Goal: Find specific page/section: Find specific page/section

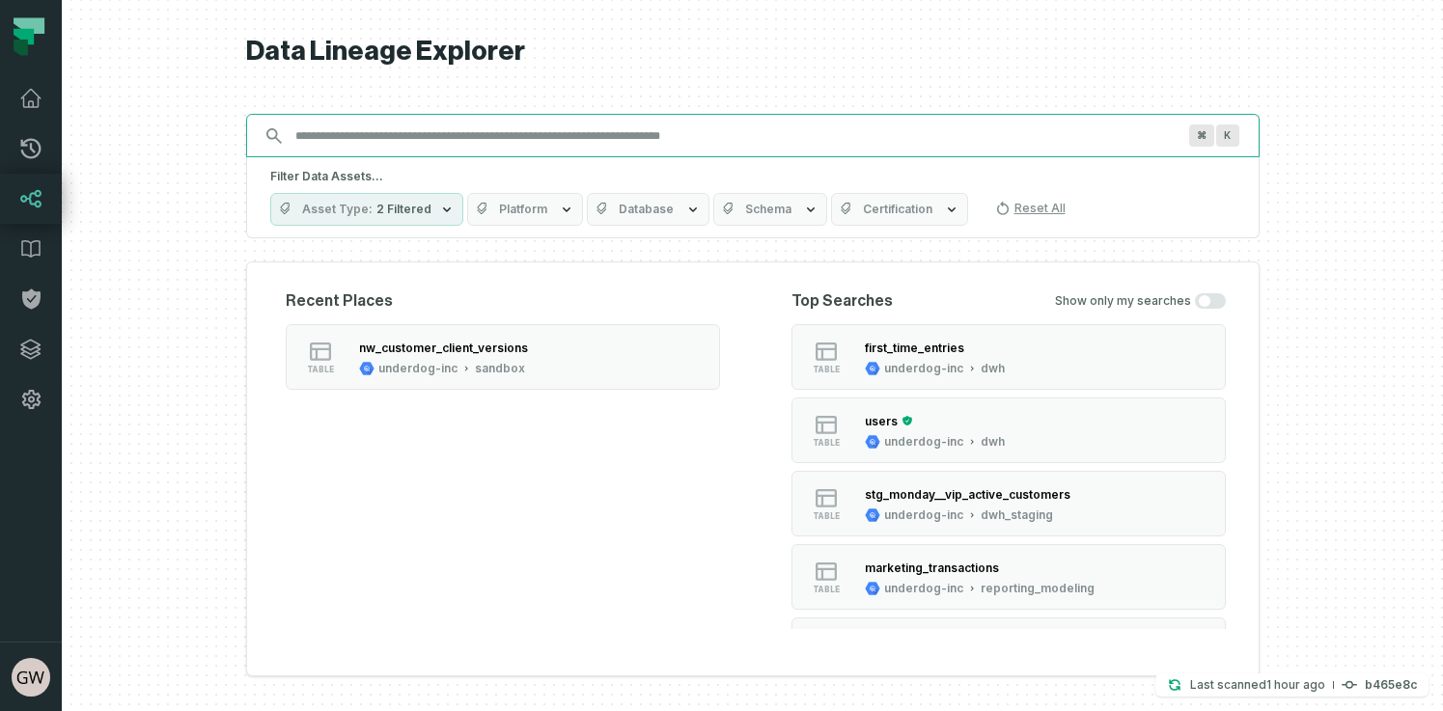
click at [930, 134] on input "Discovery Provider cmdk menu" at bounding box center [735, 136] width 903 height 31
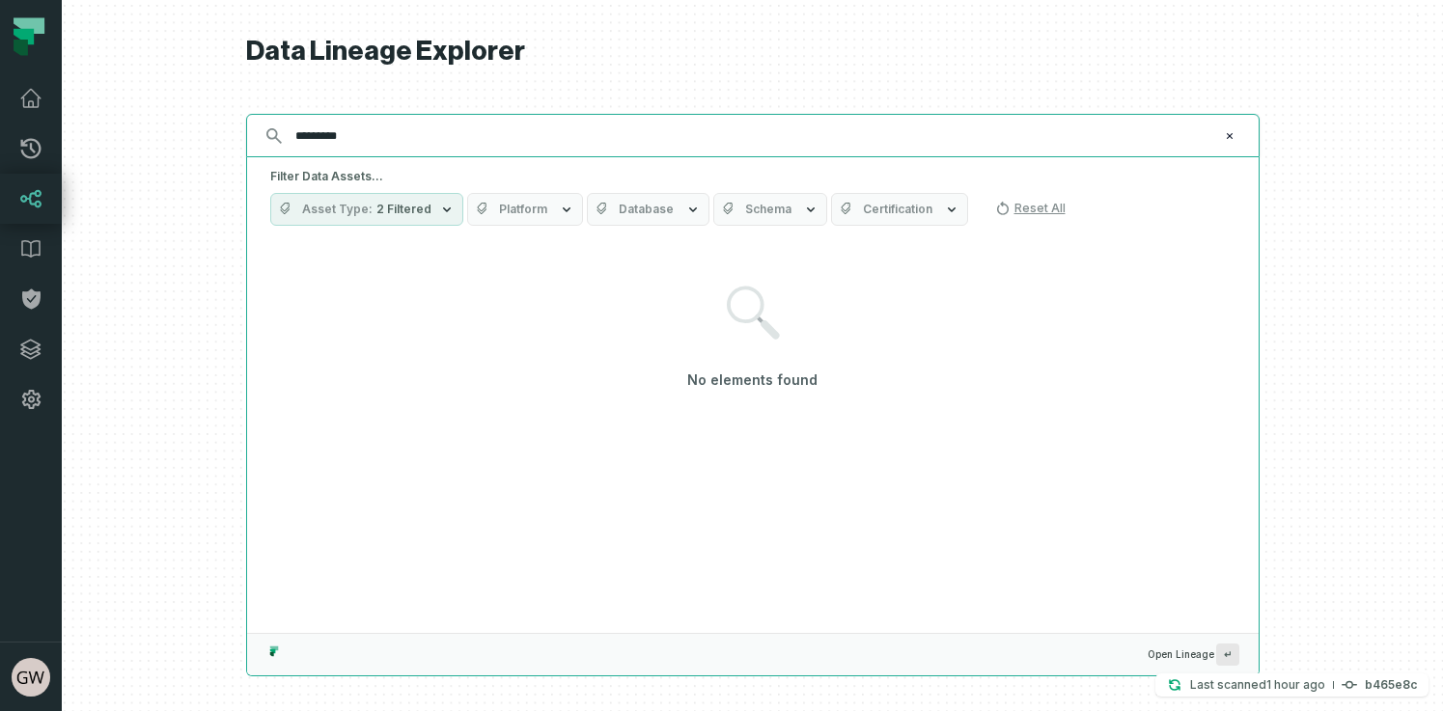
type input "*********"
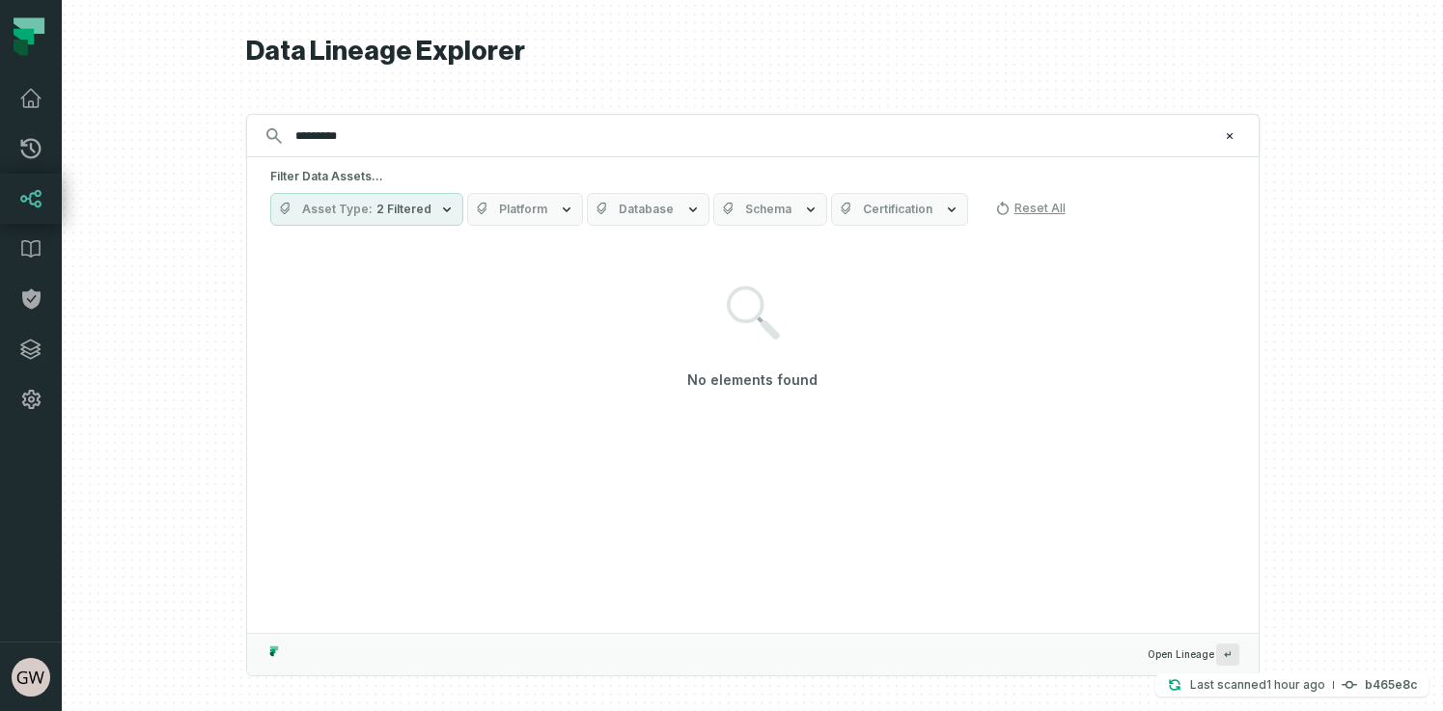
click at [421, 200] on button "Asset Type 2 Filtered" at bounding box center [366, 209] width 193 height 33
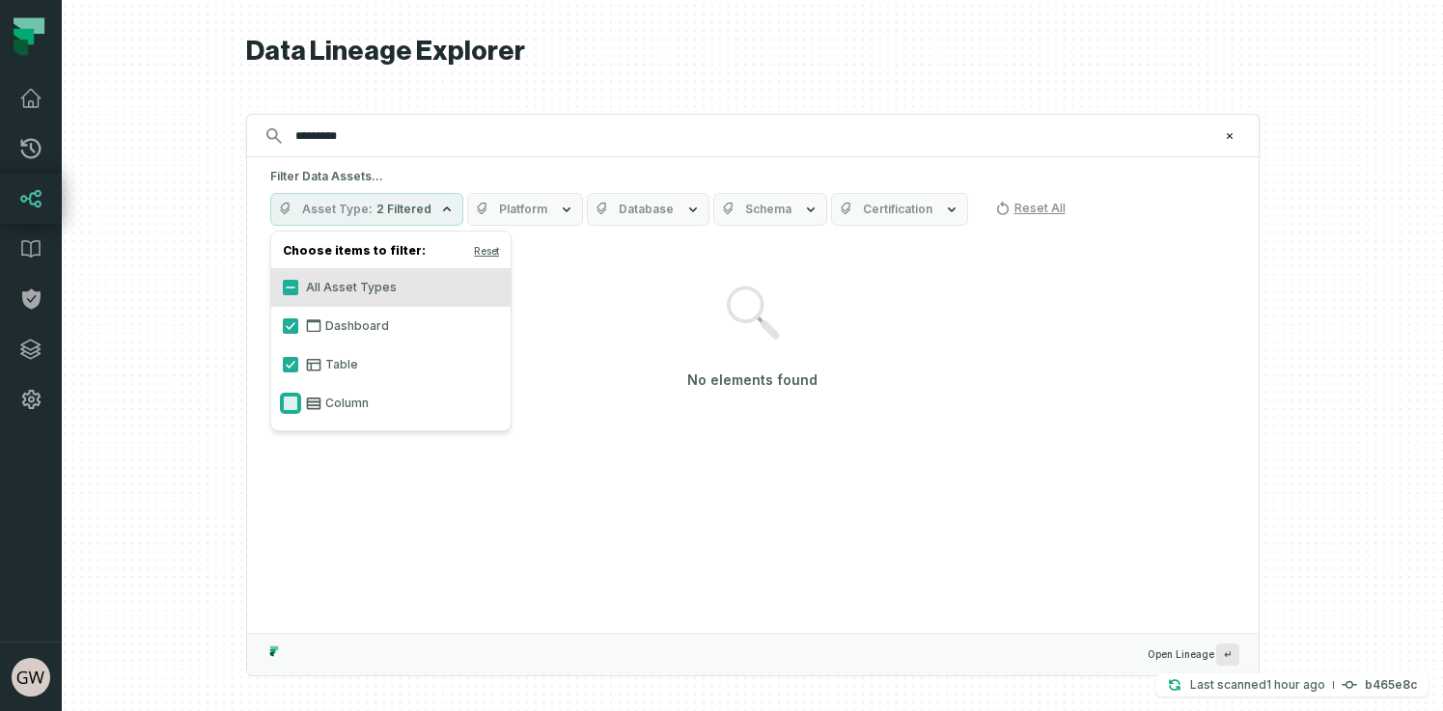
click at [296, 409] on button "Column" at bounding box center [290, 403] width 15 height 15
click at [692, 171] on h5 "Filter Data Assets..." at bounding box center [752, 176] width 965 height 15
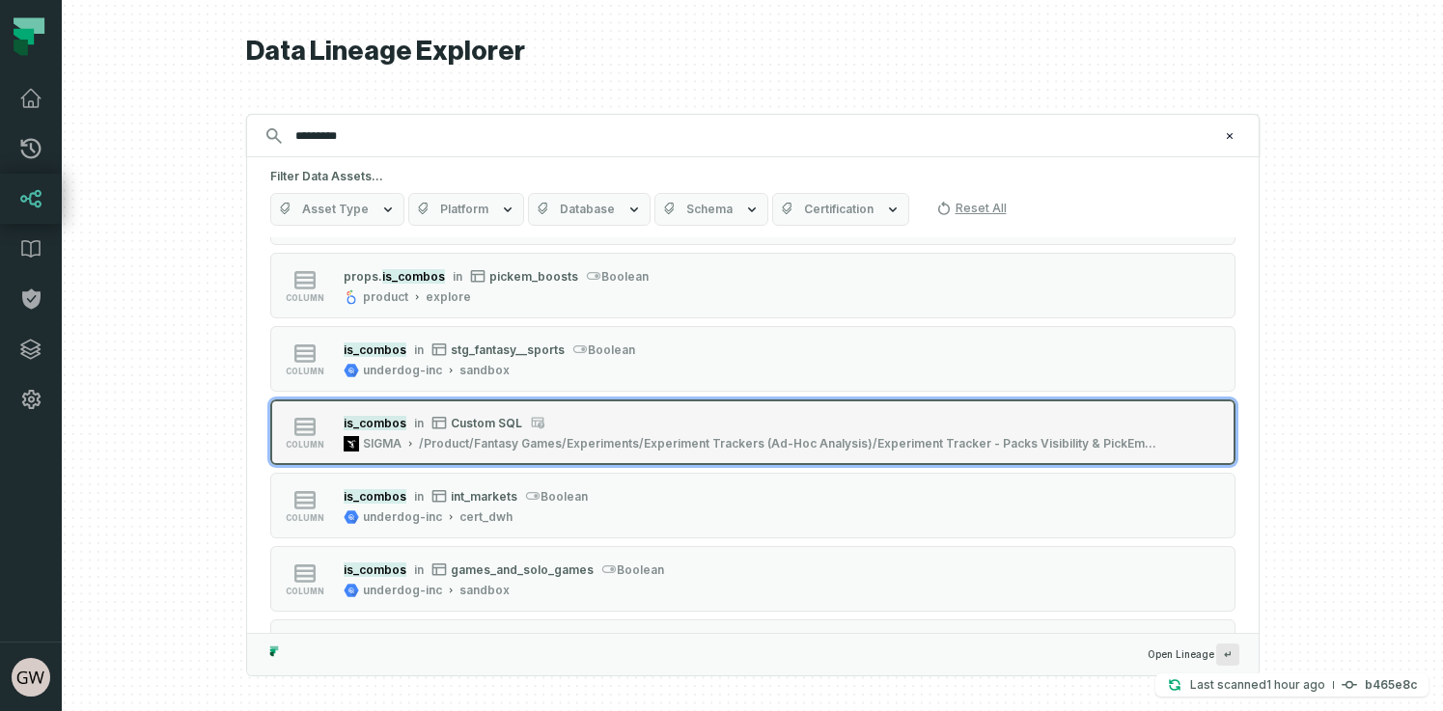
scroll to position [165, 0]
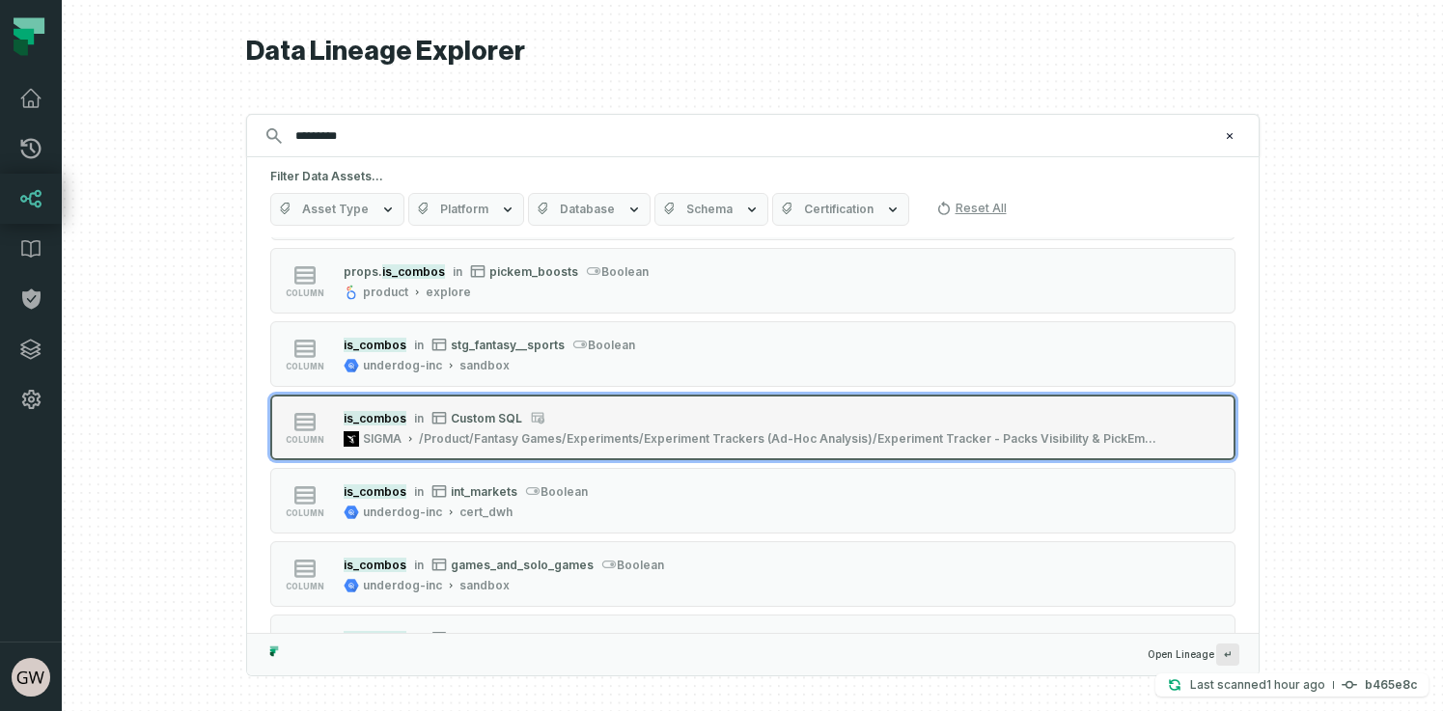
click at [892, 431] on div "/Product/Fantasy Games/Experiments/Experiment Trackers (Ad-Hoc Analysis)/Experi…" at bounding box center [788, 438] width 739 height 15
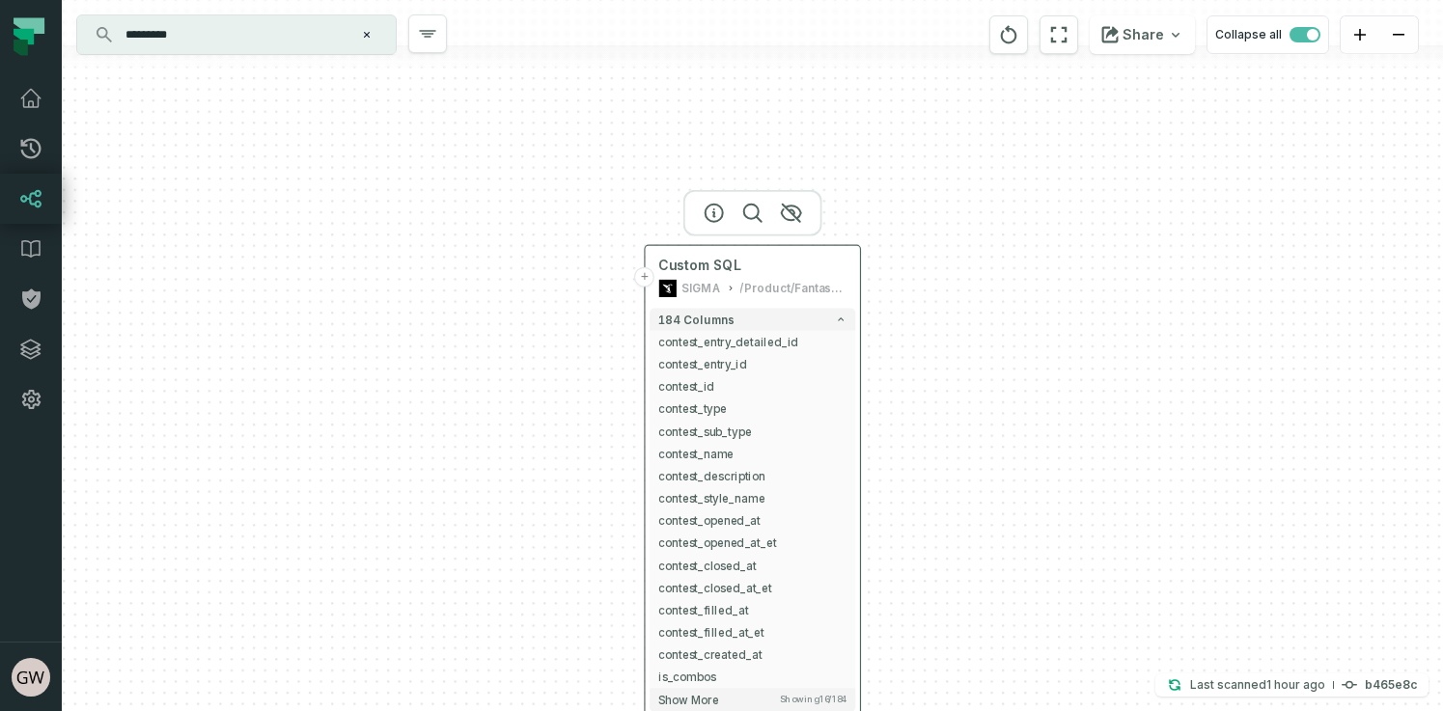
click at [793, 293] on div "/Product/Fantasy Games/Experiments/Experiment Trackers (Ad-Hoc Analysis)/Experi…" at bounding box center [792, 288] width 107 height 18
click at [730, 291] on icon at bounding box center [731, 288] width 3 height 5
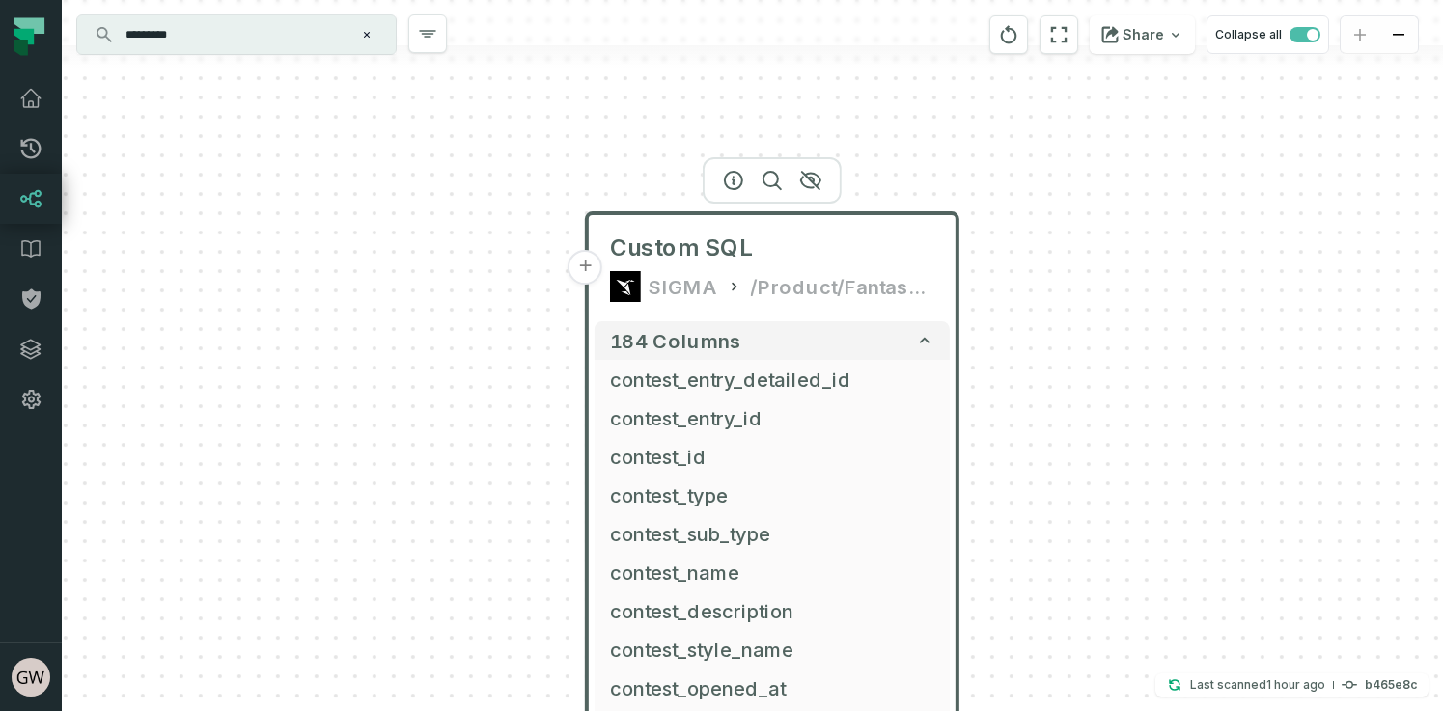
click at [926, 293] on div "/Product/Fantasy Games/Experiments/Experiment Trackers (Ad-Hoc Analysis)/Experi…" at bounding box center [842, 286] width 184 height 31
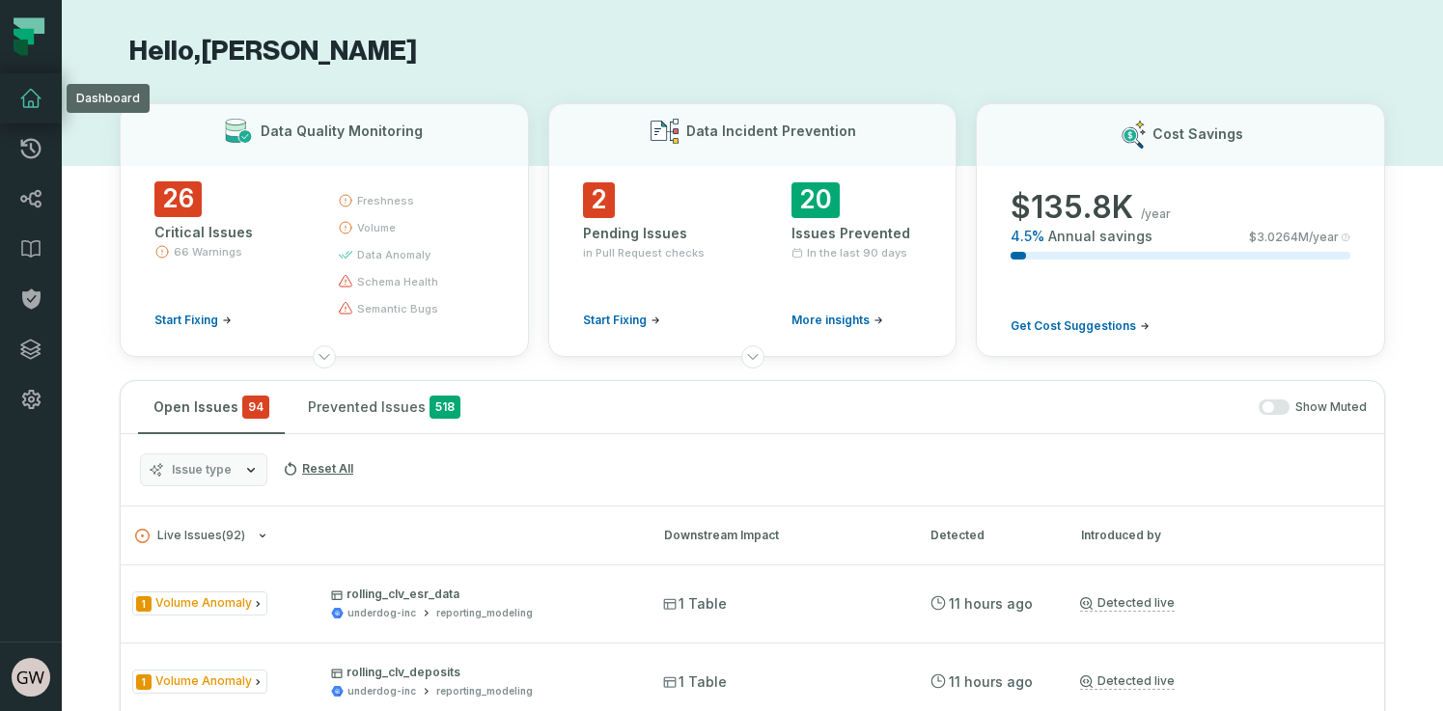
click at [21, 95] on icon at bounding box center [30, 98] width 23 height 23
click at [24, 224] on link "Data Catalog" at bounding box center [31, 249] width 62 height 50
click at [29, 208] on icon at bounding box center [30, 198] width 23 height 23
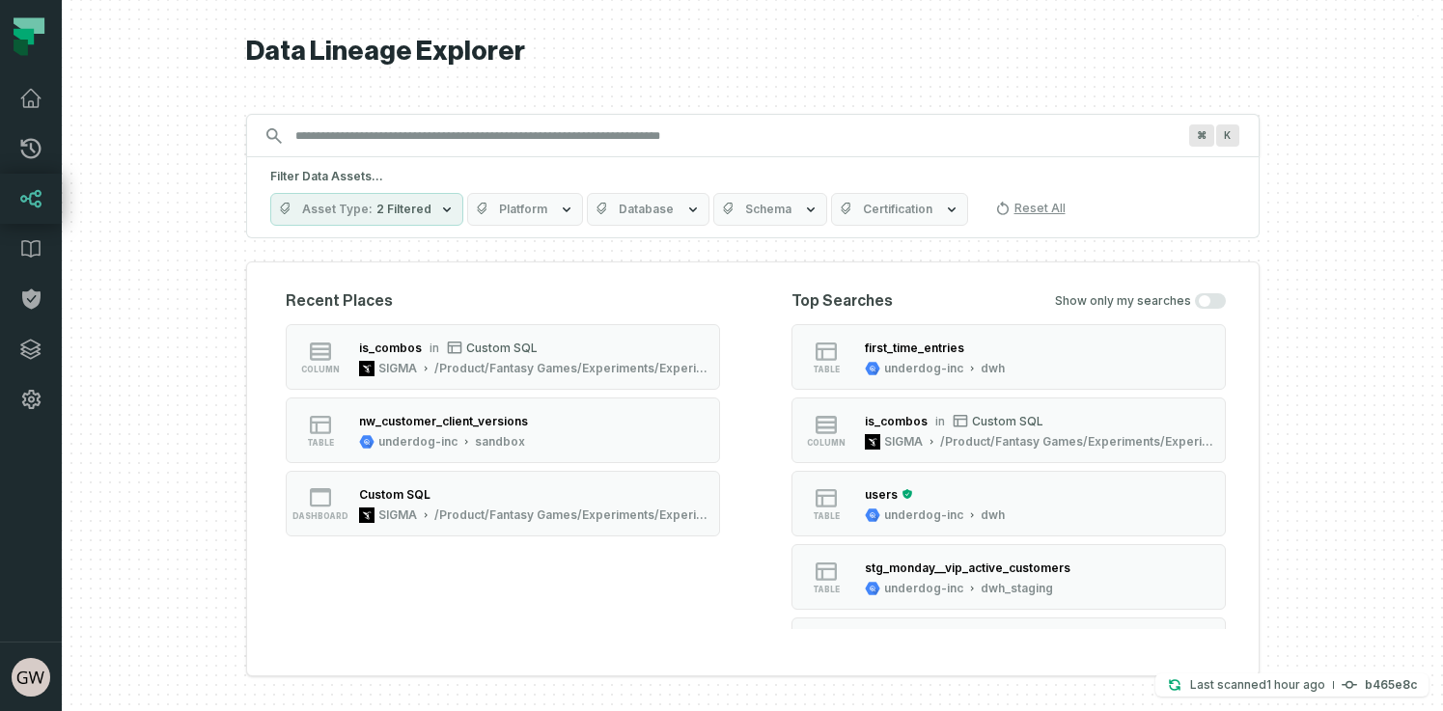
click at [609, 138] on input "Discovery Provider cmdk menu" at bounding box center [735, 136] width 903 height 31
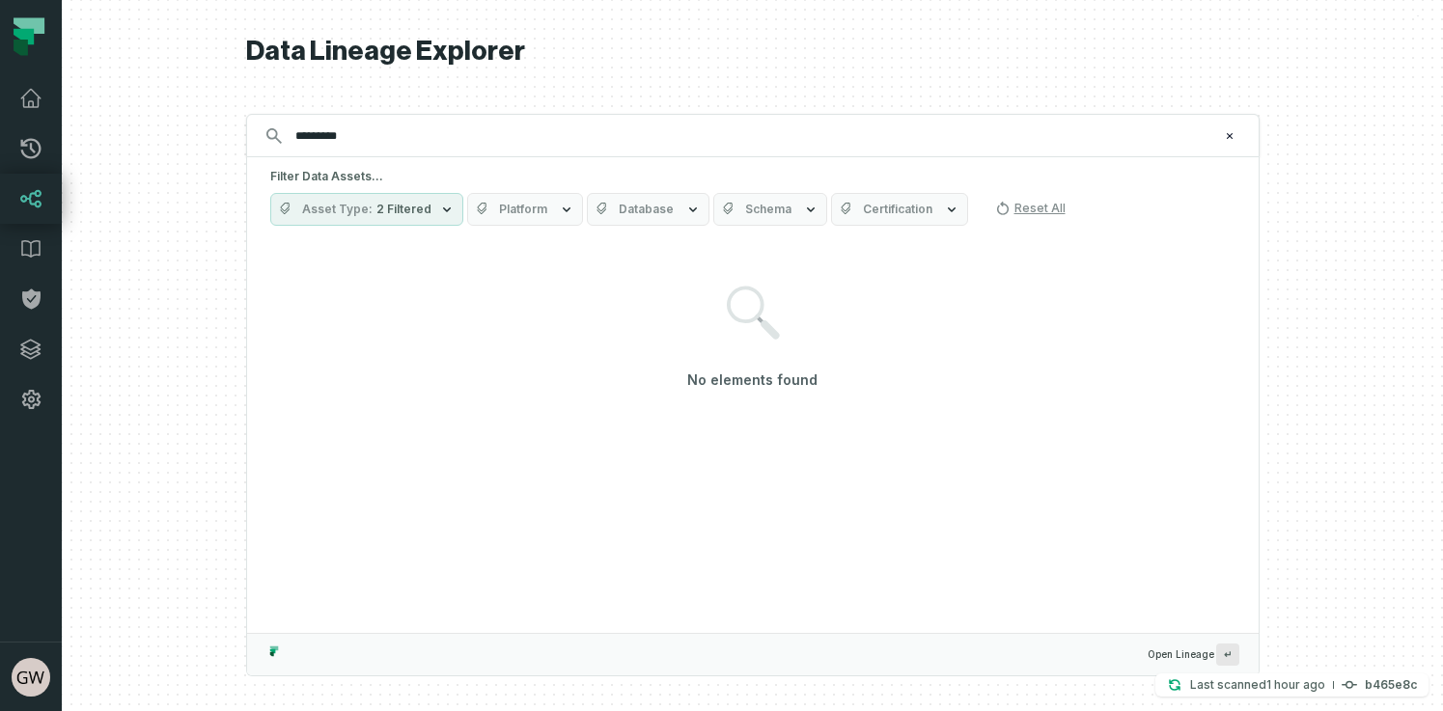
type input "*********"
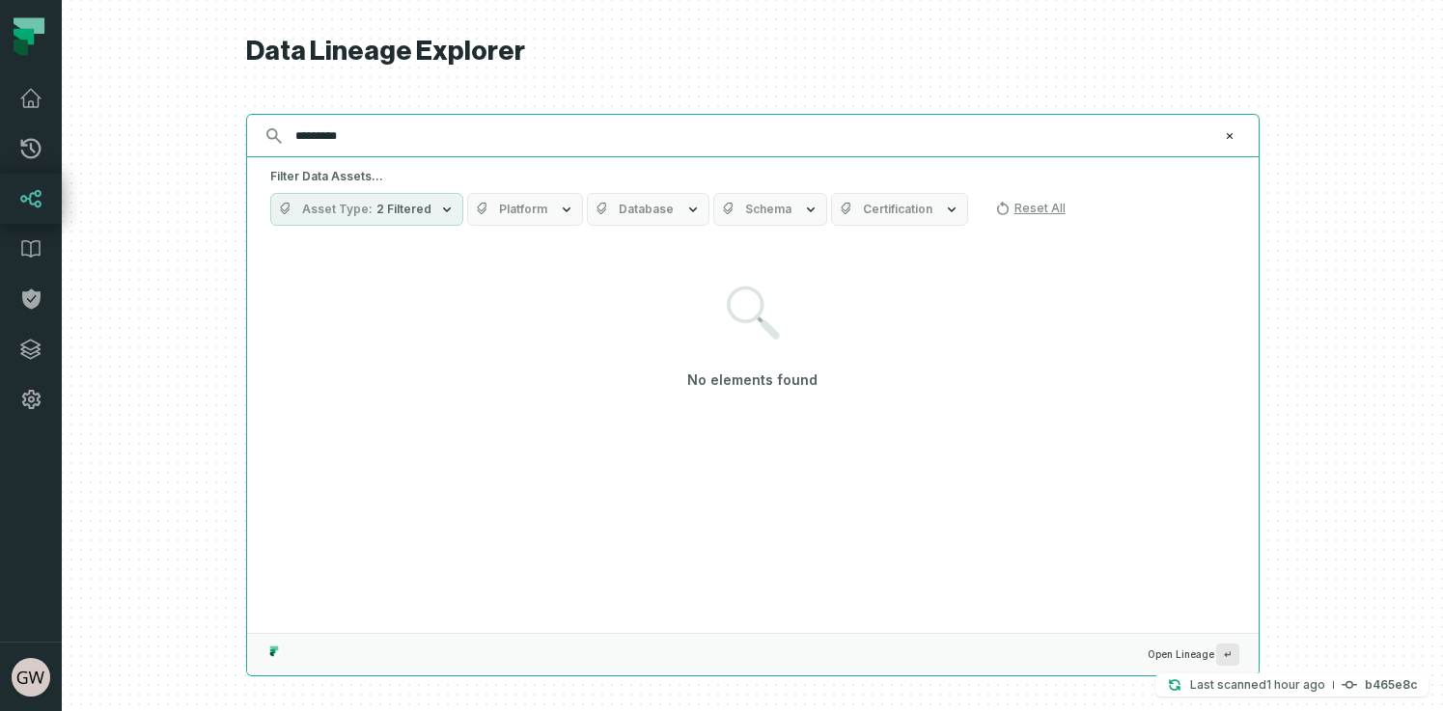
click at [543, 143] on input "*********" at bounding box center [751, 136] width 934 height 31
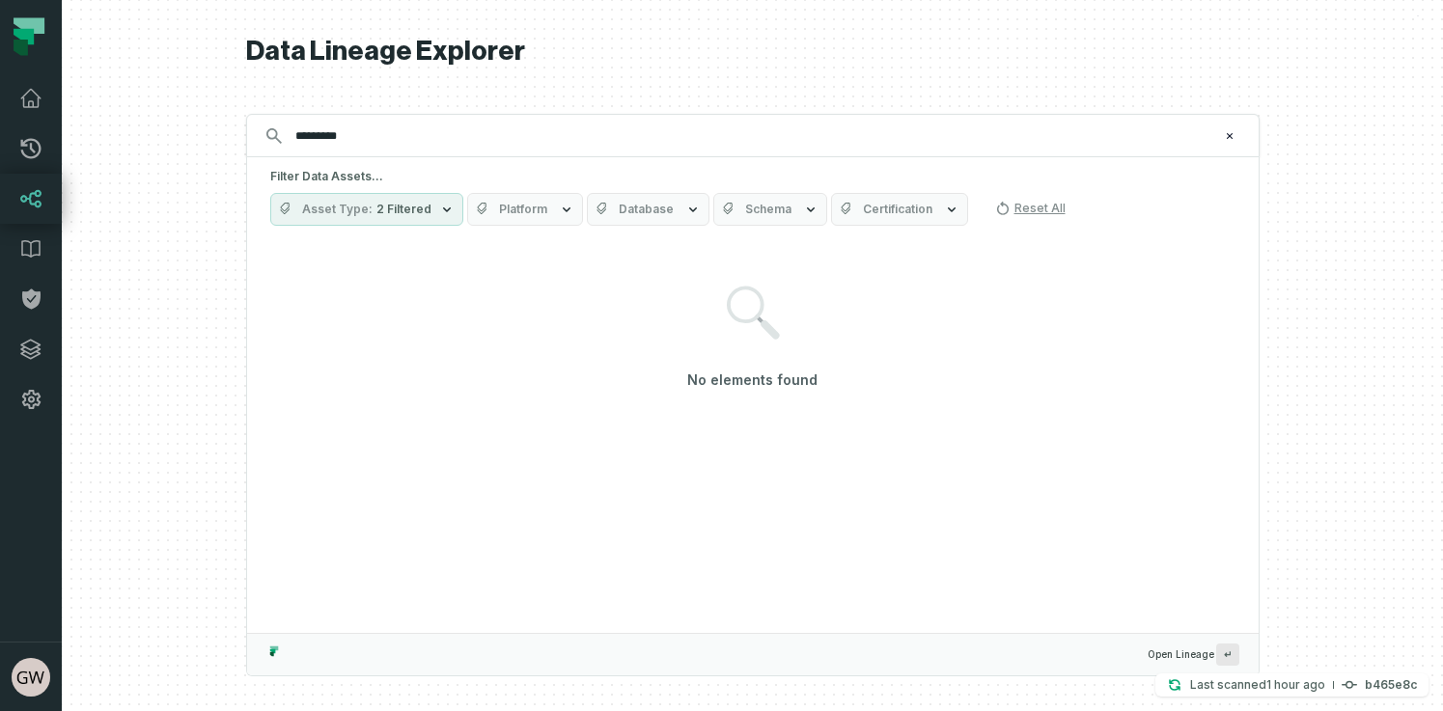
click at [425, 208] on button "Asset Type 2 Filtered" at bounding box center [366, 209] width 193 height 33
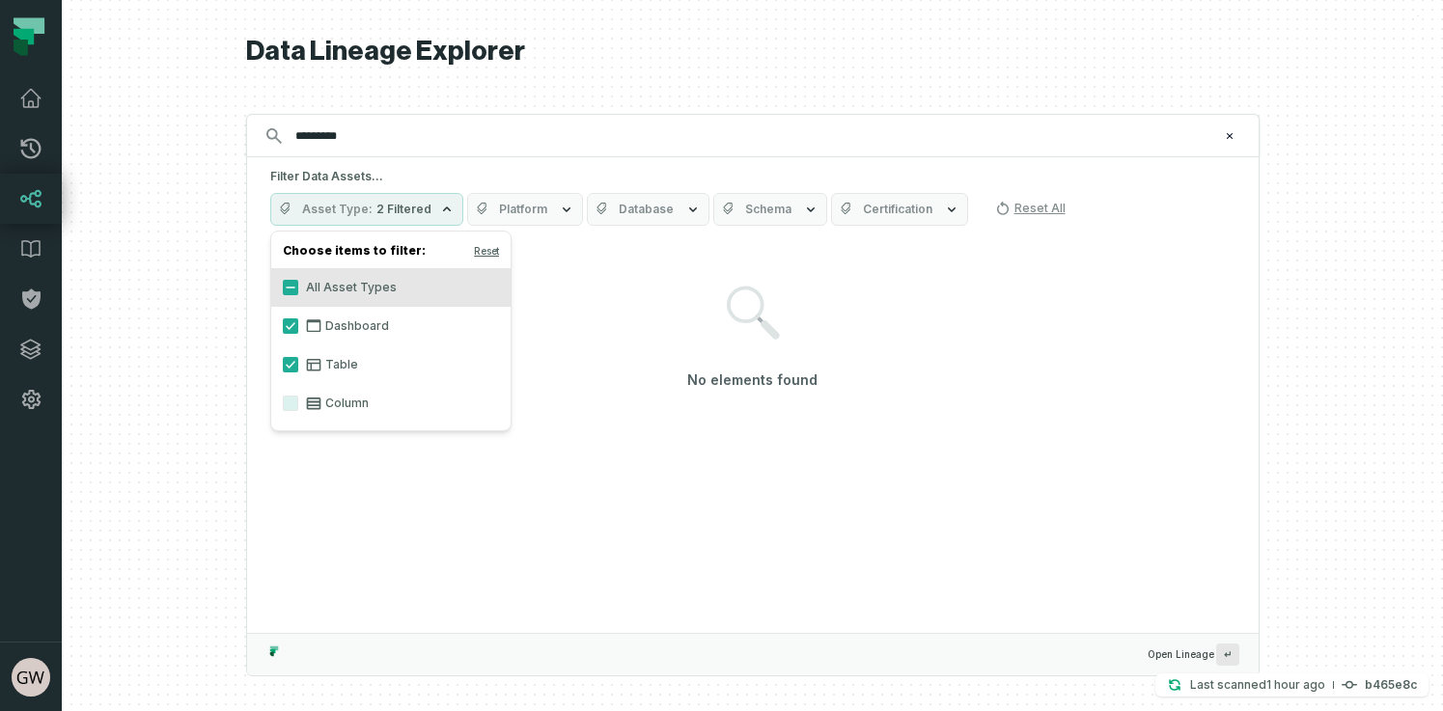
click at [325, 400] on label "Column" at bounding box center [390, 403] width 239 height 39
click at [298, 400] on button "Column" at bounding box center [290, 403] width 15 height 15
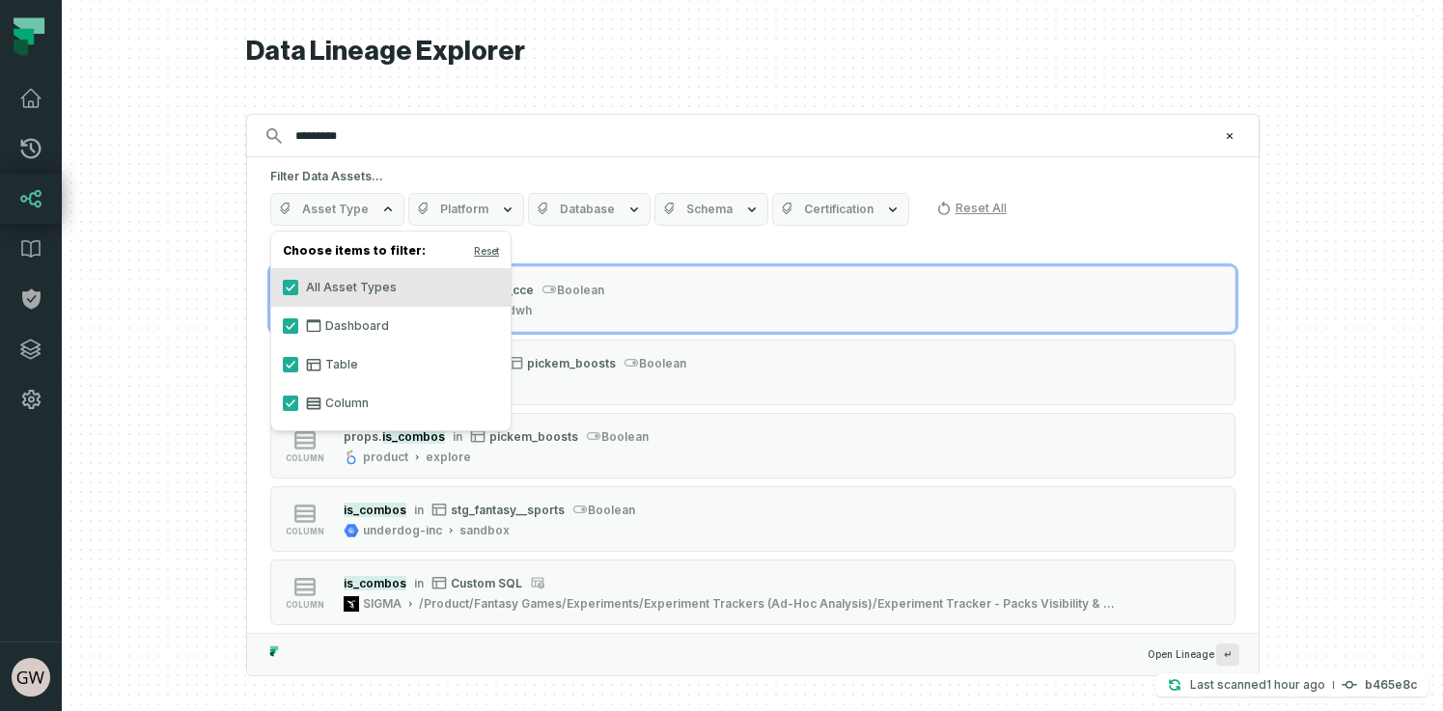
click at [208, 400] on div at bounding box center [752, 355] width 1381 height 711
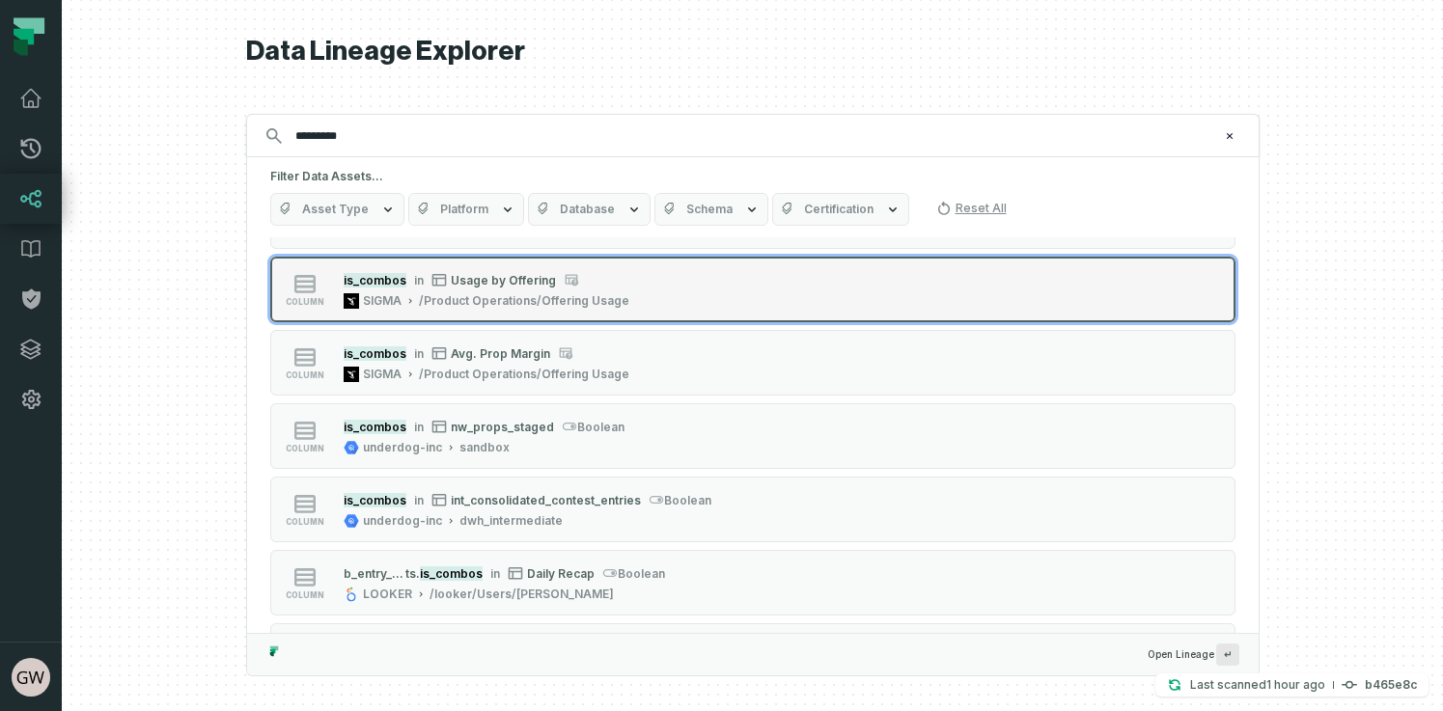
scroll to position [671, 0]
click at [484, 292] on div "/Product Operations/Offering Usage" at bounding box center [524, 299] width 210 height 15
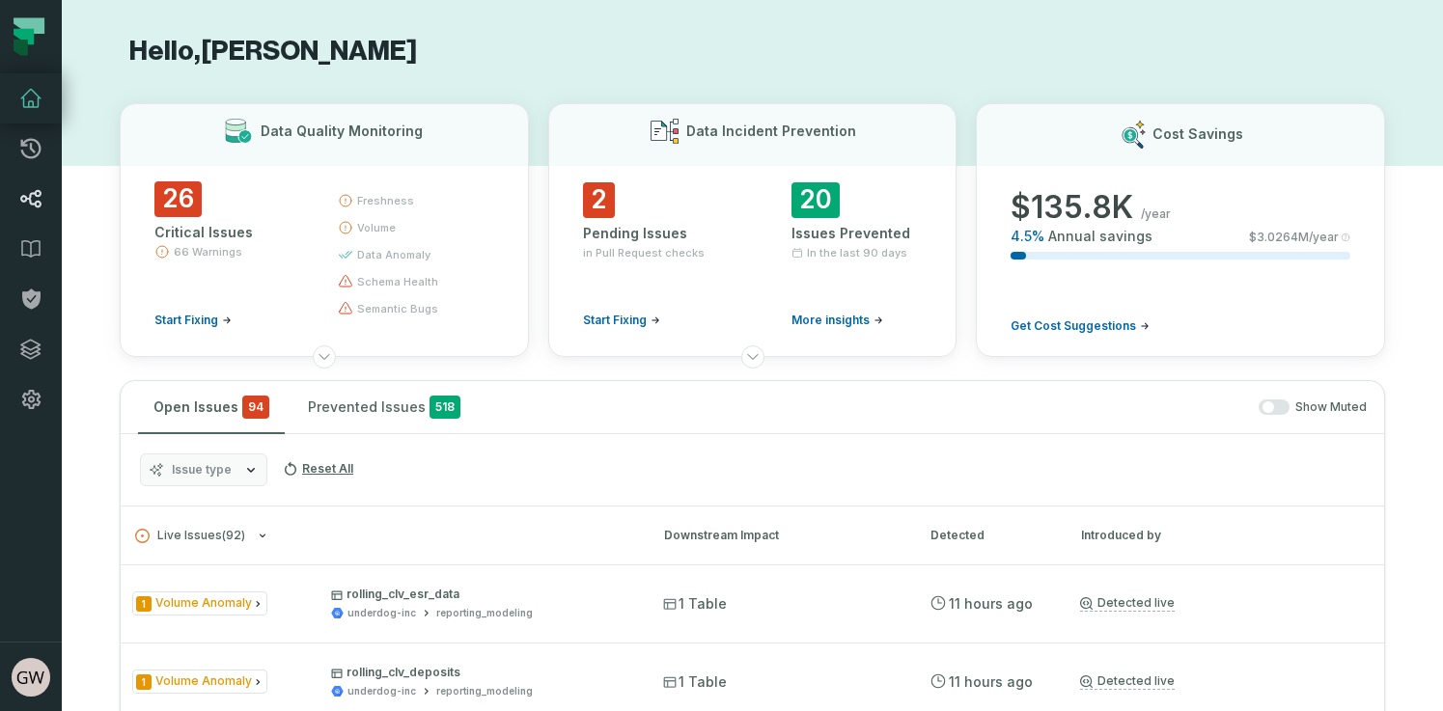
click at [30, 194] on icon at bounding box center [30, 199] width 21 height 18
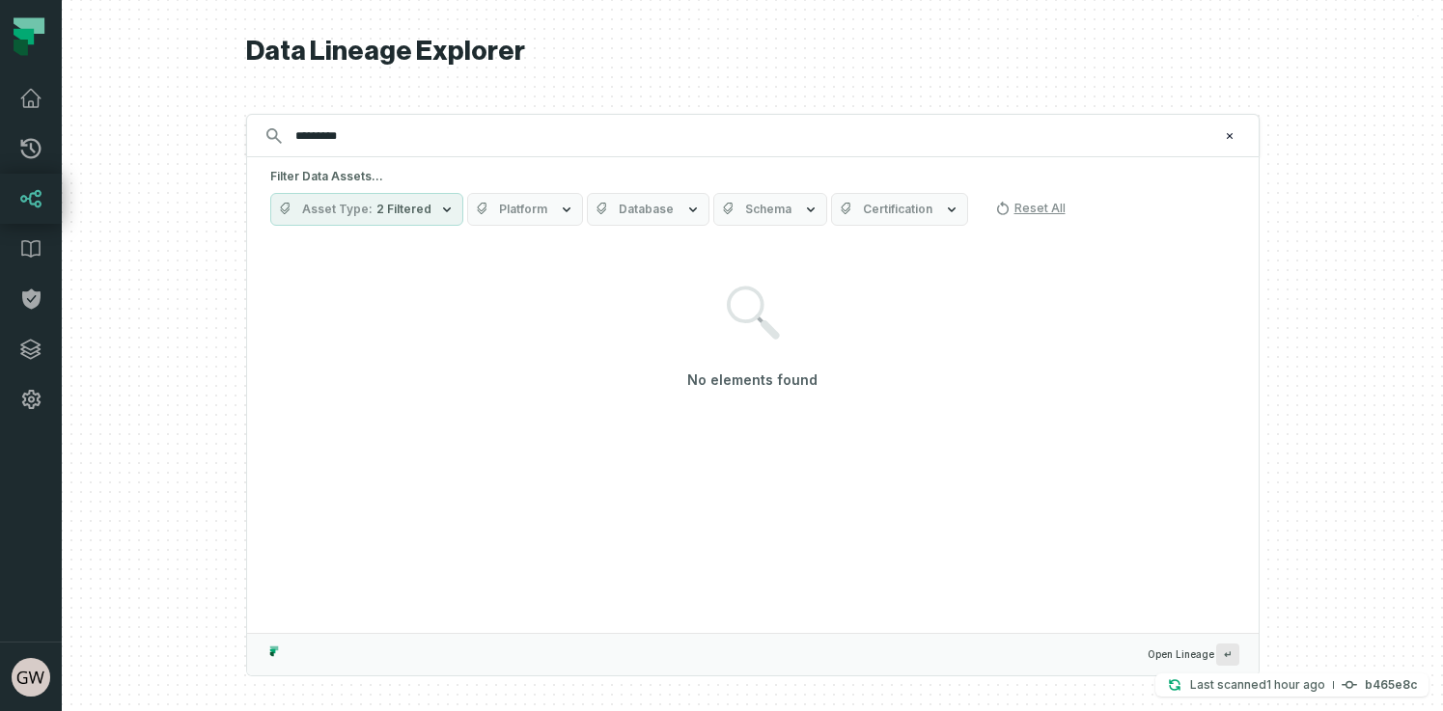
type input "*********"
click at [340, 221] on button "Asset Type 2 Filtered" at bounding box center [366, 209] width 193 height 33
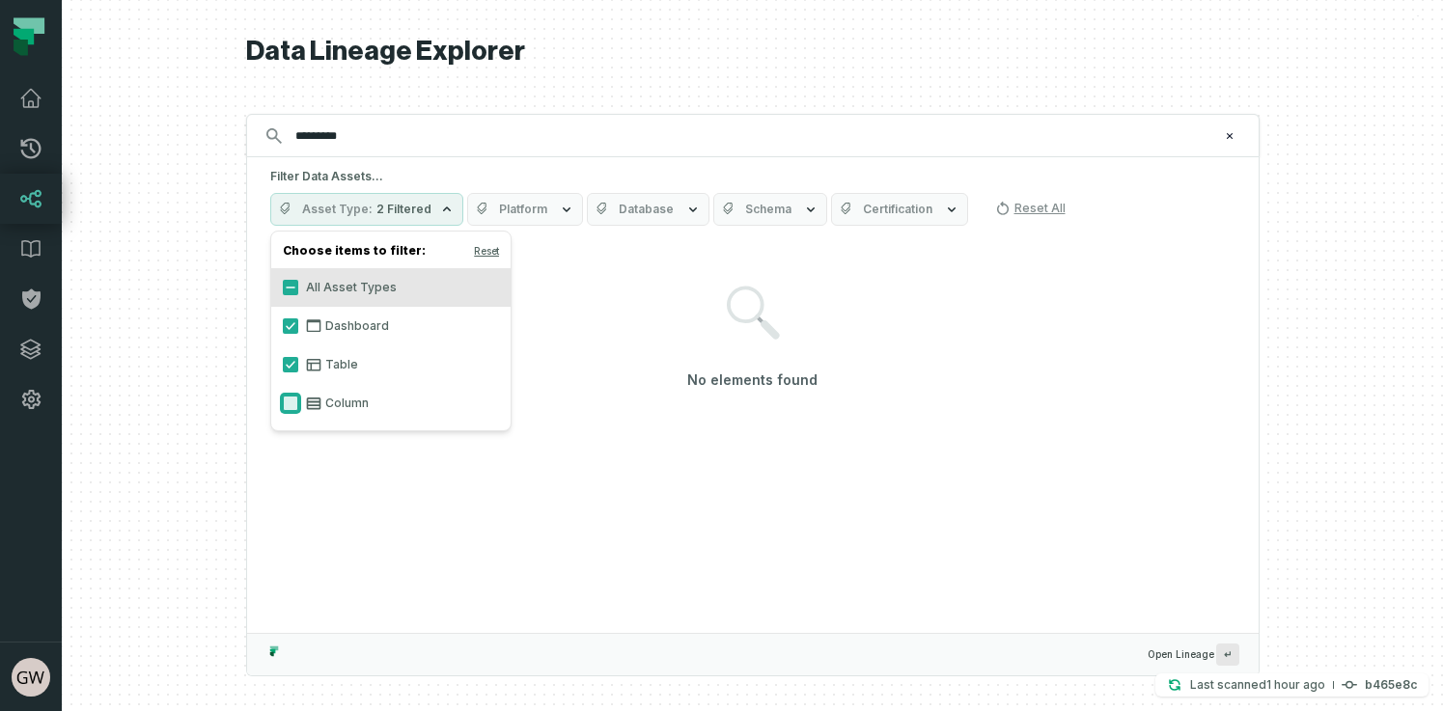
click at [295, 401] on button "Column" at bounding box center [290, 403] width 15 height 15
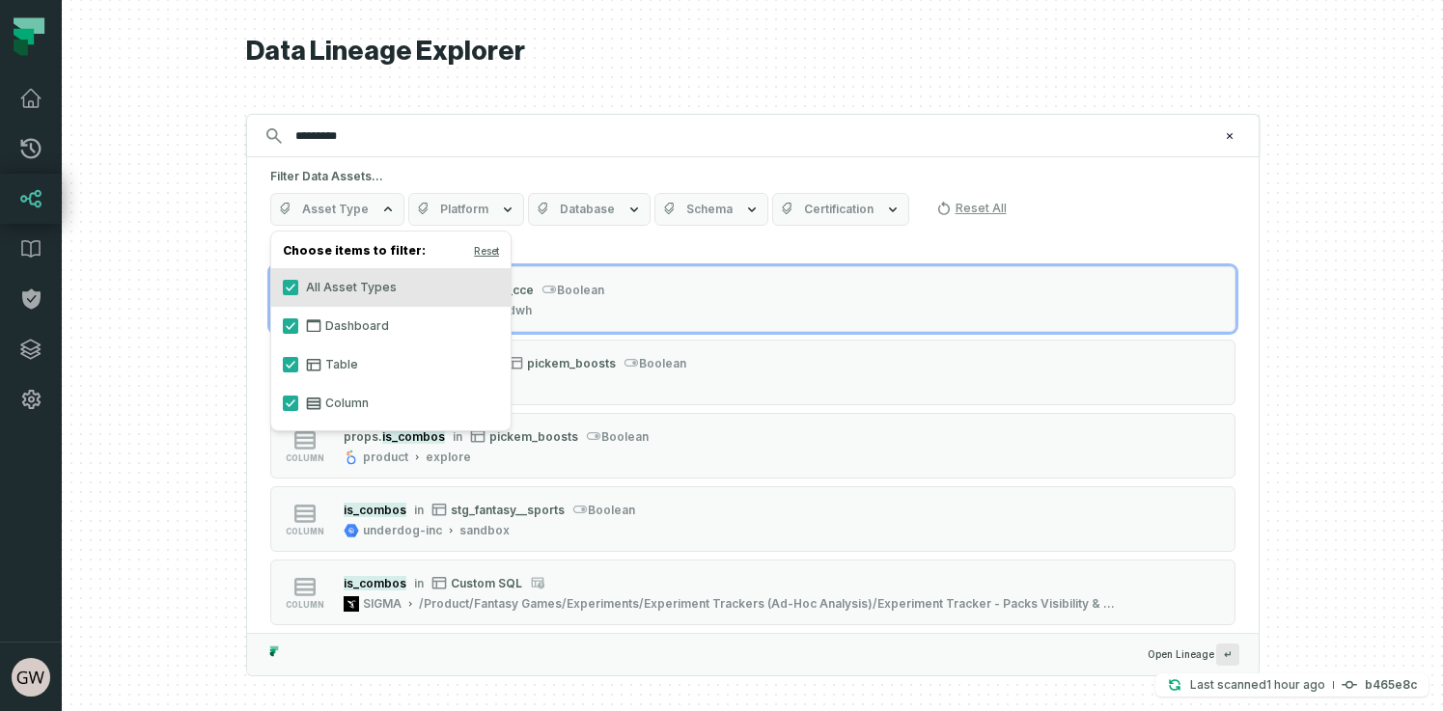
click at [183, 374] on div at bounding box center [752, 355] width 1381 height 711
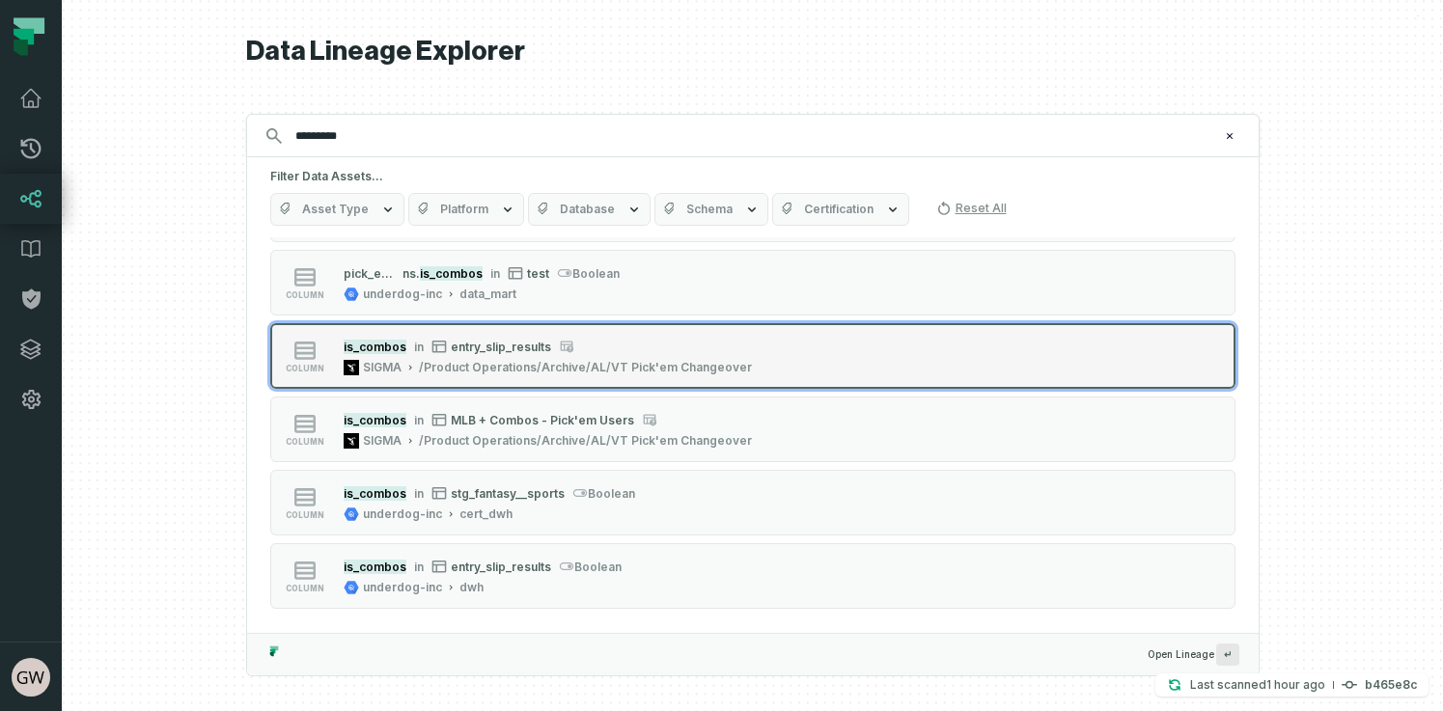
scroll to position [5666, 0]
